Goal: Task Accomplishment & Management: Complete application form

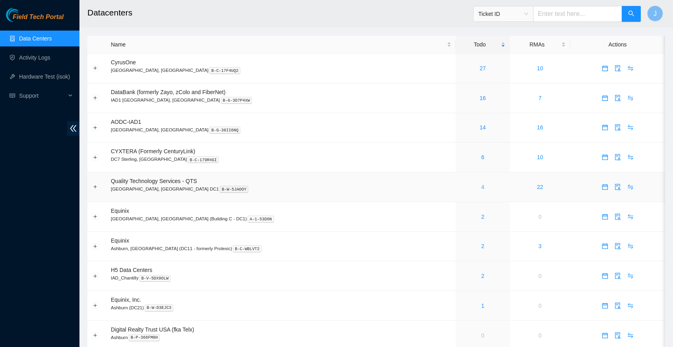
click at [481, 185] on link "4" at bounding box center [482, 187] width 3 height 6
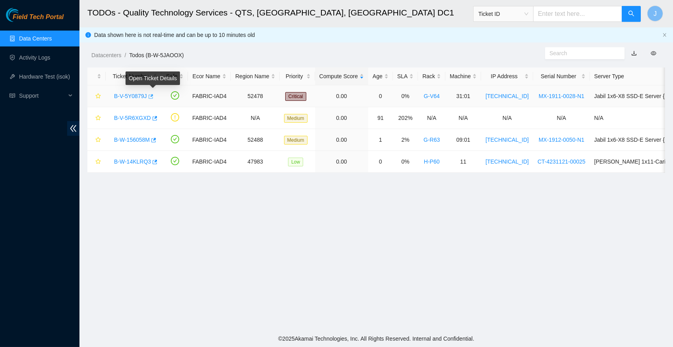
click at [153, 95] on icon "button" at bounding box center [150, 97] width 6 height 6
click at [153, 94] on icon "button" at bounding box center [151, 96] width 5 height 4
click at [37, 78] on link "Hardware Test (isok)" at bounding box center [44, 76] width 51 height 6
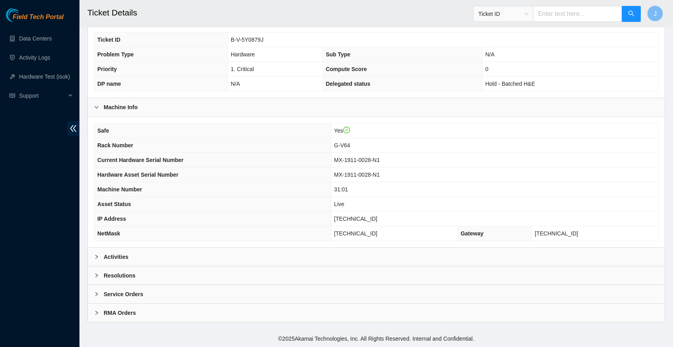
scroll to position [184, 0]
click at [98, 258] on icon "right" at bounding box center [96, 257] width 5 height 5
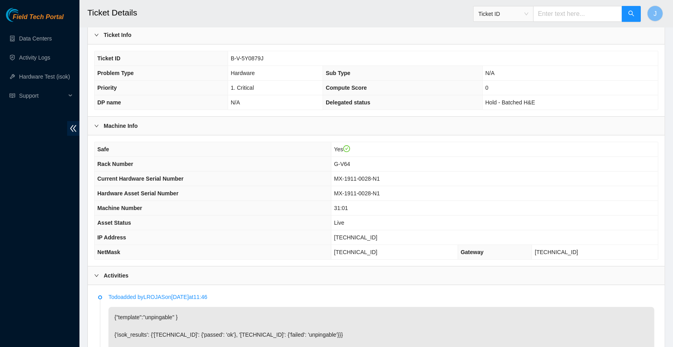
scroll to position [162, 0]
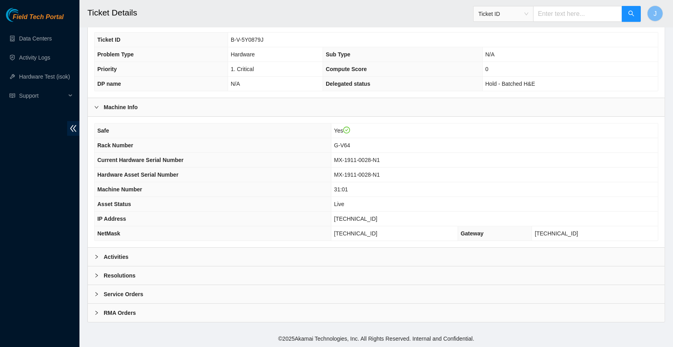
scroll to position [184, 0]
click at [98, 257] on icon "right" at bounding box center [96, 257] width 5 height 5
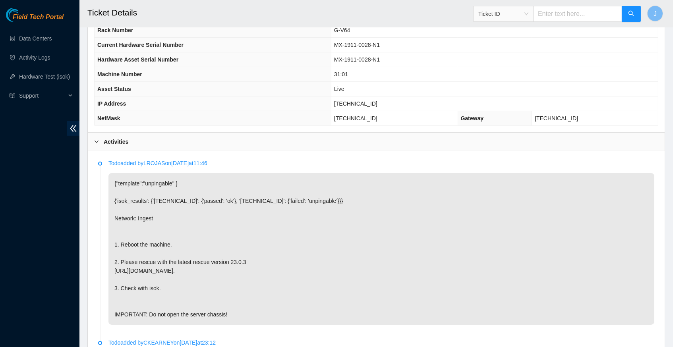
scroll to position [297, 0]
click at [351, 108] on span "[TECHNICAL_ID]" at bounding box center [355, 105] width 43 height 6
copy span "[TECHNICAL_ID]"
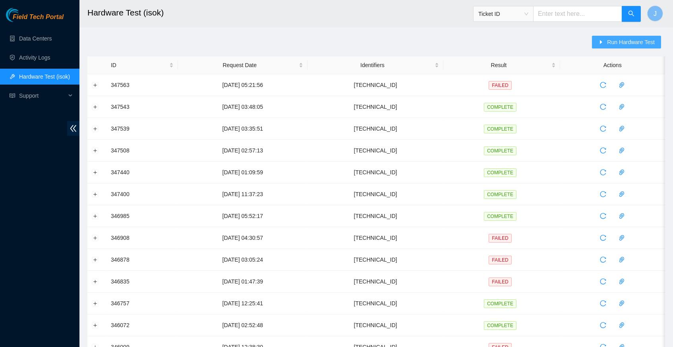
click at [620, 40] on span "Run Hardware Test" at bounding box center [631, 42] width 48 height 9
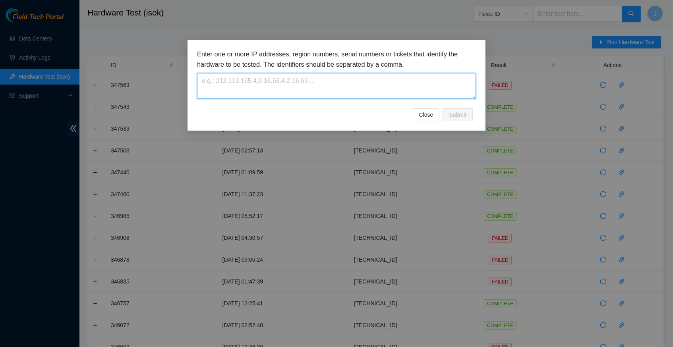
click at [202, 84] on textarea at bounding box center [336, 86] width 279 height 26
paste textarea "[TECHNICAL_ID]"
type textarea "[TECHNICAL_ID]"
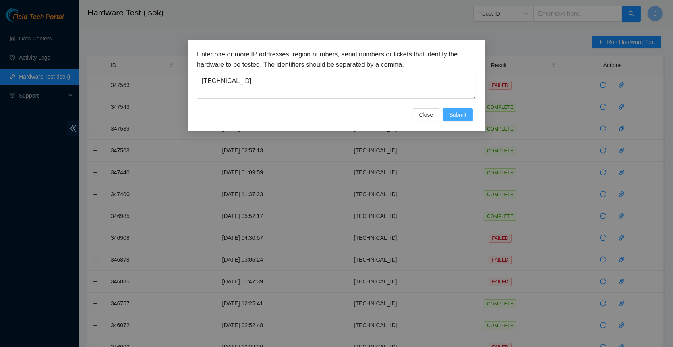
click at [457, 116] on span "Submit" at bounding box center [457, 114] width 17 height 9
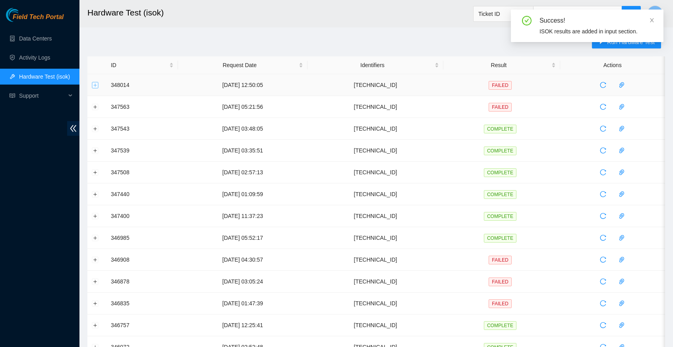
click at [95, 84] on button "Expand row" at bounding box center [95, 85] width 6 height 6
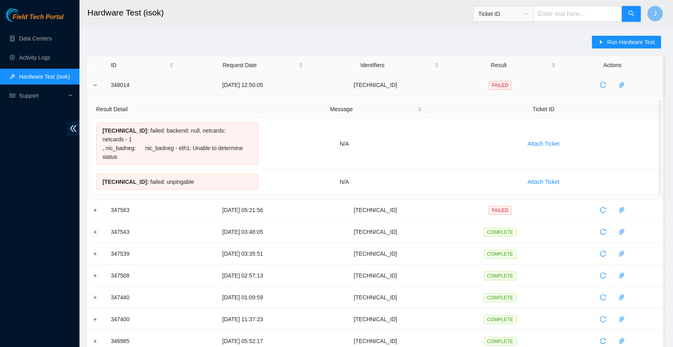
drag, startPoint x: 149, startPoint y: 159, endPoint x: 108, endPoint y: 86, distance: 83.9
click at [108, 86] on tbody "348014 08-10-2025 12:50:05 23.199.252.193 FAILED Result Detail Message Ticket I…" at bounding box center [375, 344] width 577 height 540
copy tbody "348014 08-10-2025 12:50:05 23.199.252.193 FAILED Result Detail Message Ticket I…"
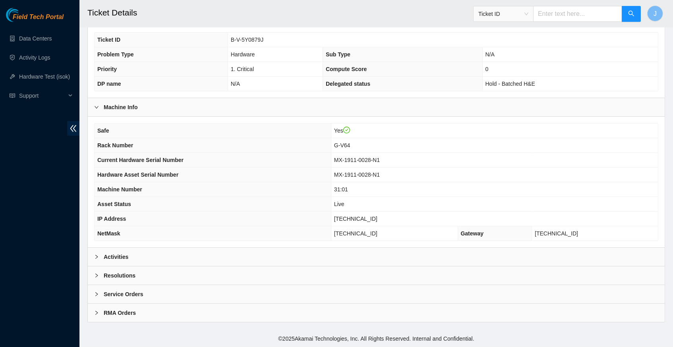
scroll to position [184, 0]
click at [96, 256] on icon "right" at bounding box center [96, 257] width 2 height 4
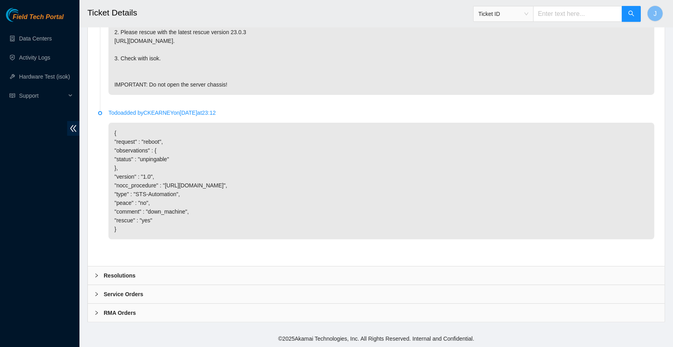
scroll to position [536, 0]
click at [96, 278] on icon "right" at bounding box center [96, 275] width 5 height 5
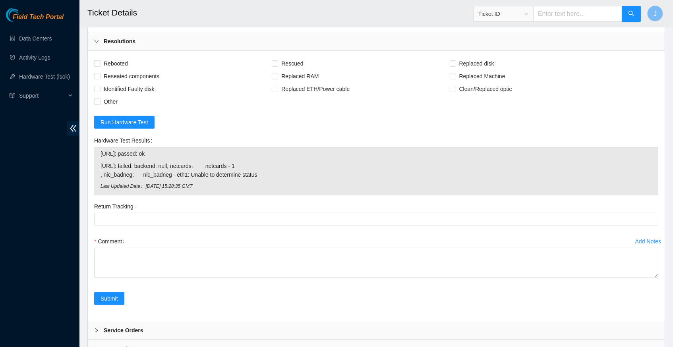
scroll to position [759, 0]
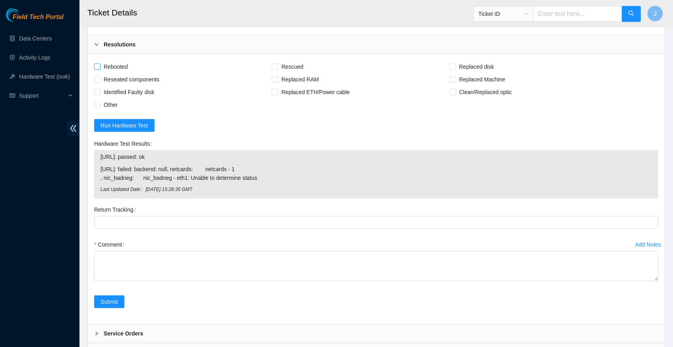
click at [100, 70] on span at bounding box center [97, 67] width 6 height 6
click at [100, 69] on input "Rebooted" at bounding box center [97, 67] width 6 height 6
checkbox input "true"
click at [277, 69] on input "Rescued" at bounding box center [275, 67] width 6 height 6
checkbox input "true"
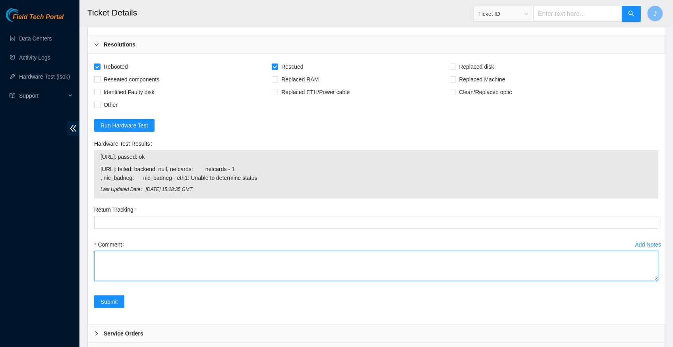
click at [170, 264] on textarea "Comment" at bounding box center [376, 266] width 564 height 30
paste textarea "348014 [DATE] 12:50:05 [TECHNICAL_ID] FAILED Result Detail Message Ticket ID [T…"
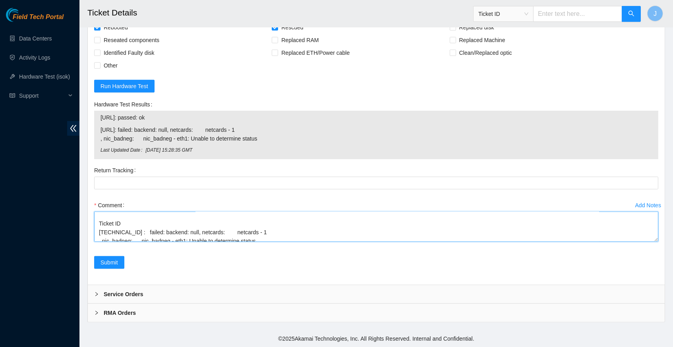
scroll to position [803, 0]
type textarea "verify server and rack info reboot machine rescued would not reboot power down …"
click at [108, 266] on span "Submit" at bounding box center [108, 262] width 17 height 9
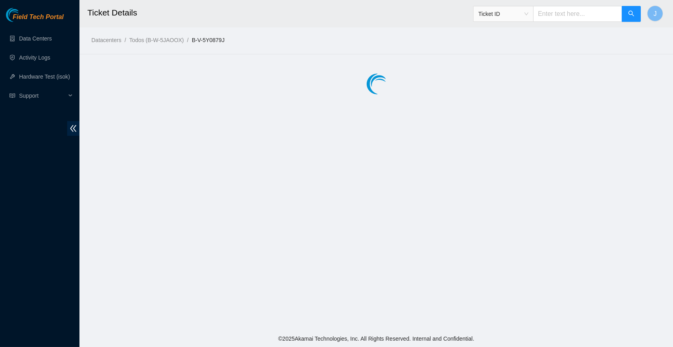
scroll to position [0, 0]
